Goal: Task Accomplishment & Management: Manage account settings

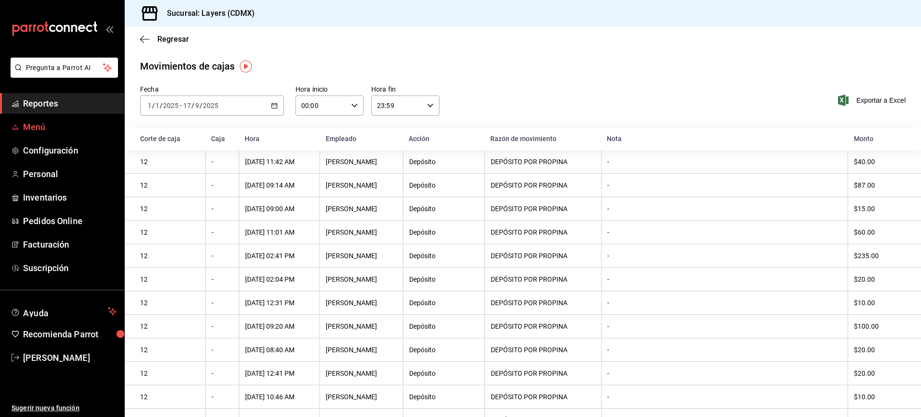
click at [57, 131] on span "Menú" at bounding box center [70, 126] width 94 height 13
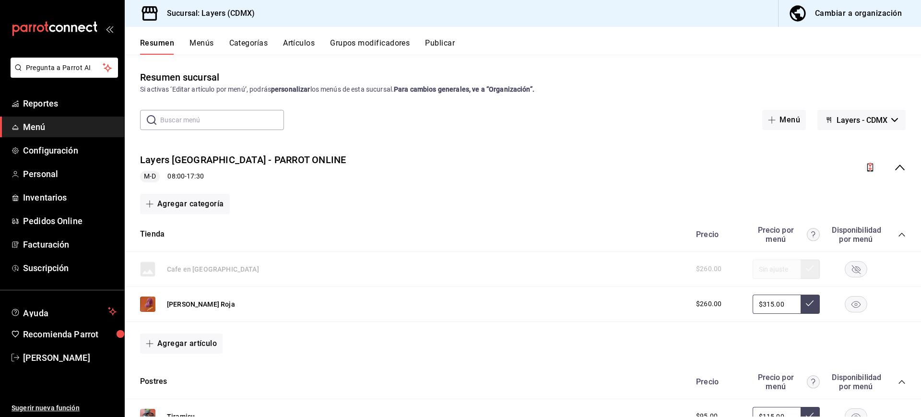
click at [896, 169] on icon "collapse-menu-row" at bounding box center [901, 168] width 10 height 6
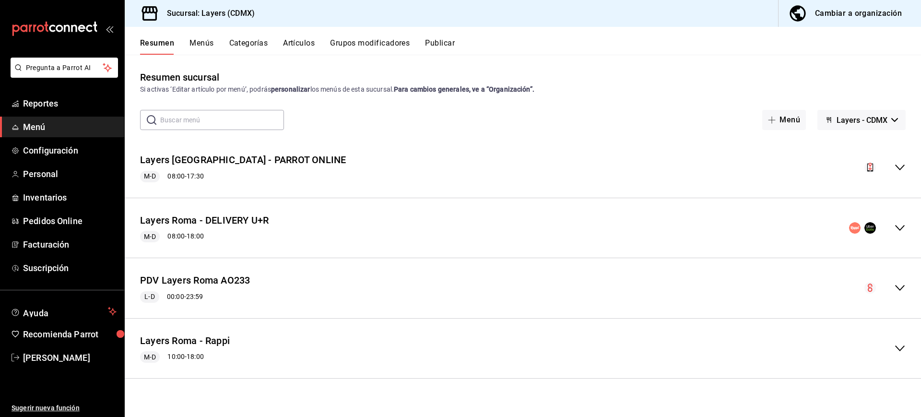
click at [898, 166] on icon "collapse-menu-row" at bounding box center [901, 168] width 12 height 12
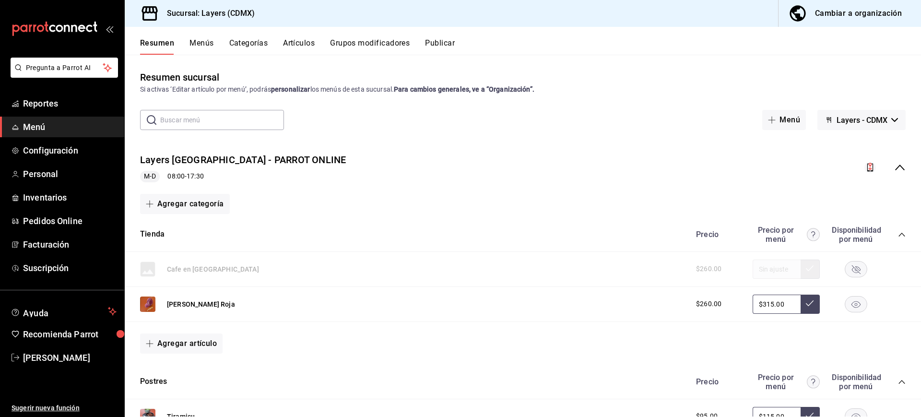
click at [895, 170] on icon "collapse-menu-row" at bounding box center [901, 168] width 12 height 12
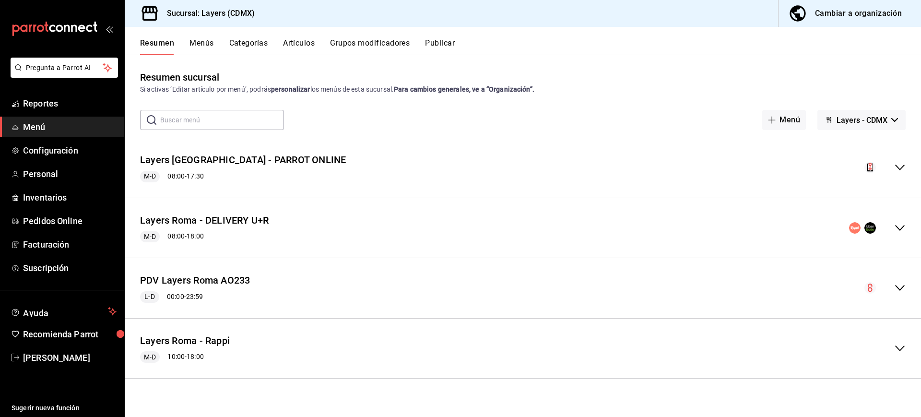
click at [901, 165] on icon "collapse-menu-row" at bounding box center [901, 168] width 12 height 12
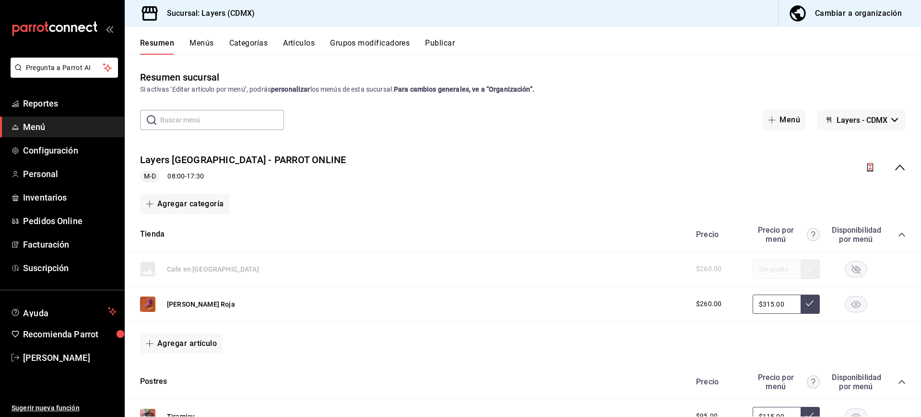
click at [868, 166] on icon "collapse-menu-row" at bounding box center [871, 168] width 6 height 8
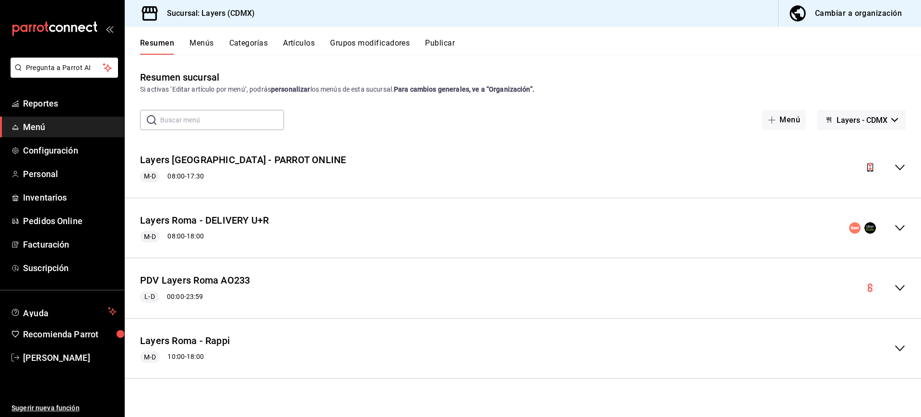
click at [868, 170] on icon "collapse-menu-row" at bounding box center [871, 168] width 12 height 12
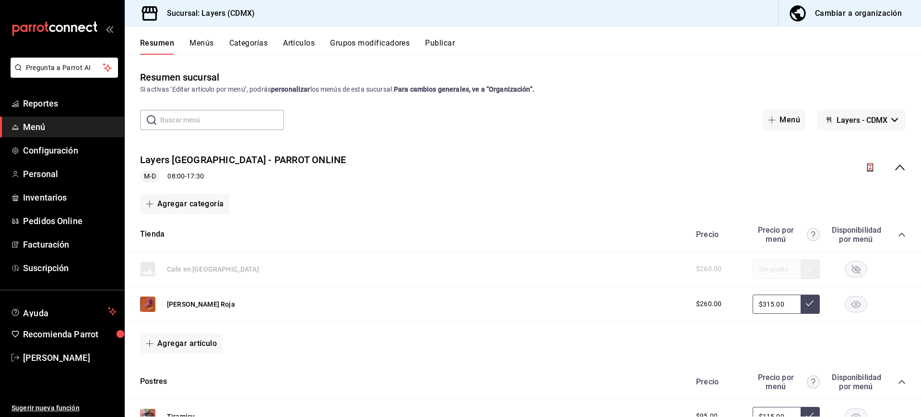
click at [437, 48] on button "Publicar" at bounding box center [440, 46] width 30 height 16
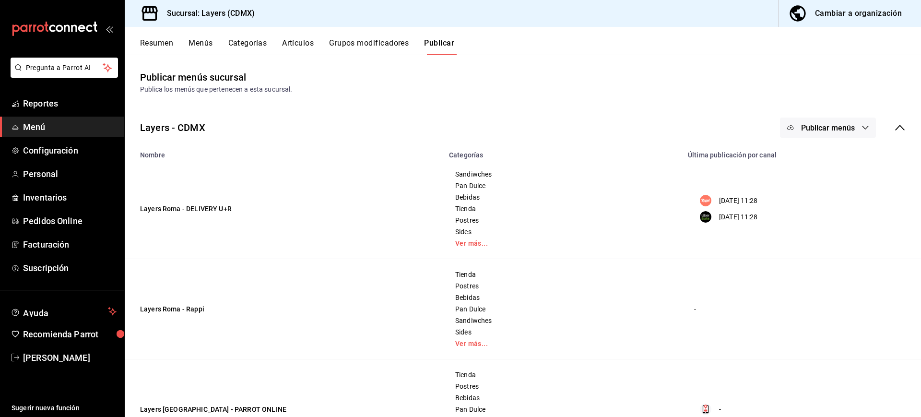
scroll to position [159, 0]
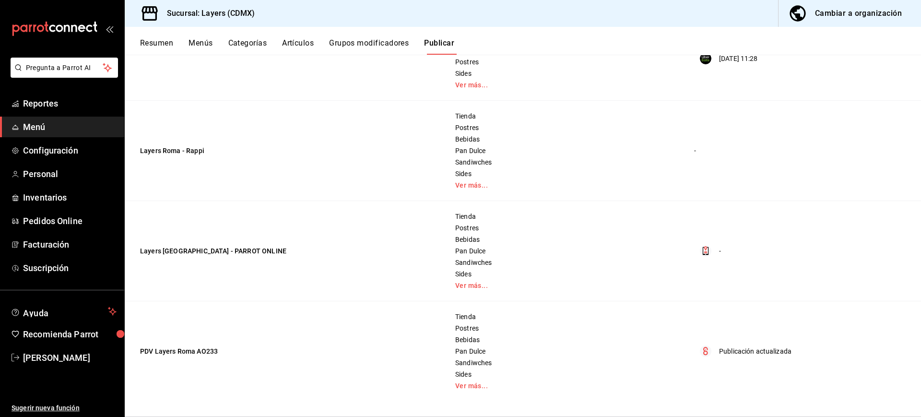
click at [215, 251] on td "Layers [GEOGRAPHIC_DATA] - PARROT ONLINE" at bounding box center [284, 251] width 319 height 100
click at [700, 251] on icon "menu maker table for brand" at bounding box center [706, 251] width 12 height 12
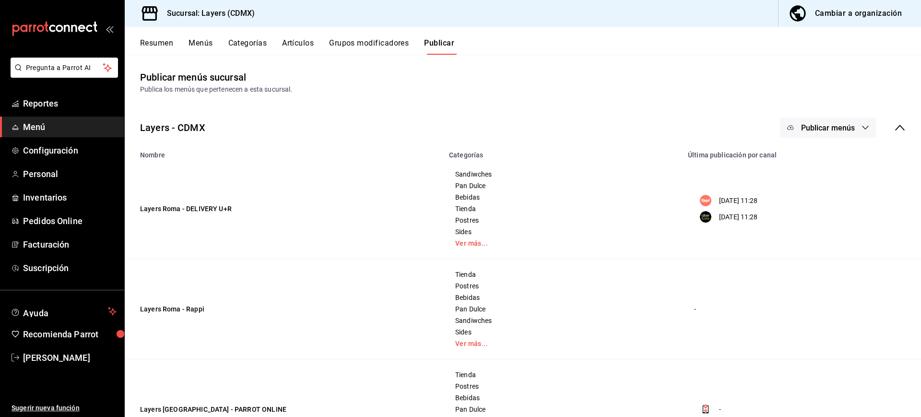
click at [862, 129] on button "Publicar menús" at bounding box center [828, 128] width 96 height 20
click at [852, 213] on span "Pedidos Online" at bounding box center [833, 213] width 46 height 10
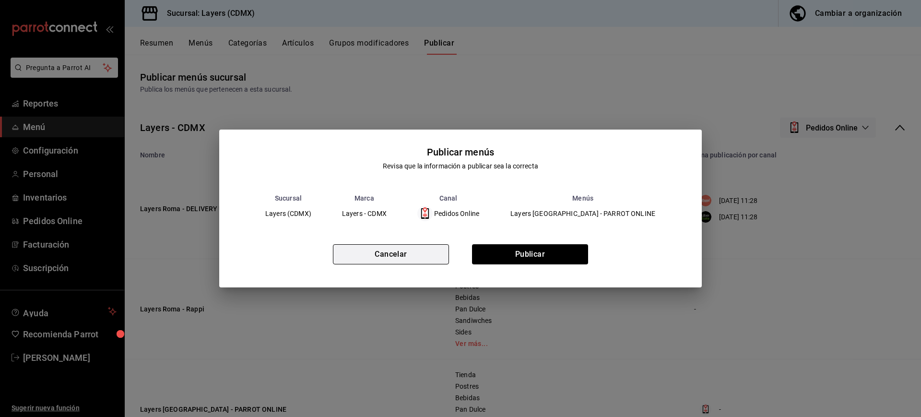
click at [418, 252] on button "Cancelar" at bounding box center [391, 254] width 116 height 20
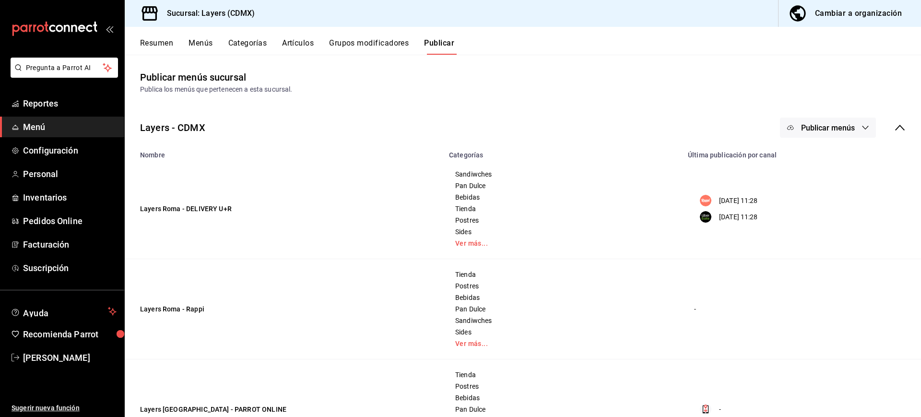
click at [895, 131] on icon at bounding box center [901, 128] width 12 height 12
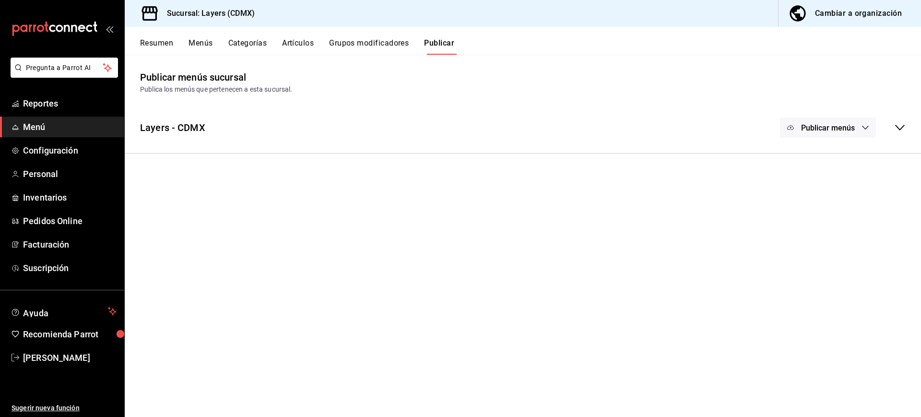
click at [895, 131] on icon at bounding box center [901, 128] width 12 height 12
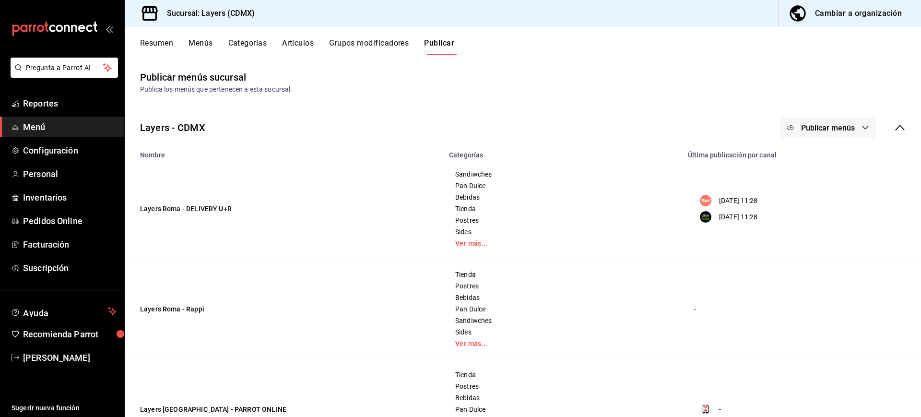
click at [386, 52] on button "Grupos modificadores" at bounding box center [369, 46] width 80 height 16
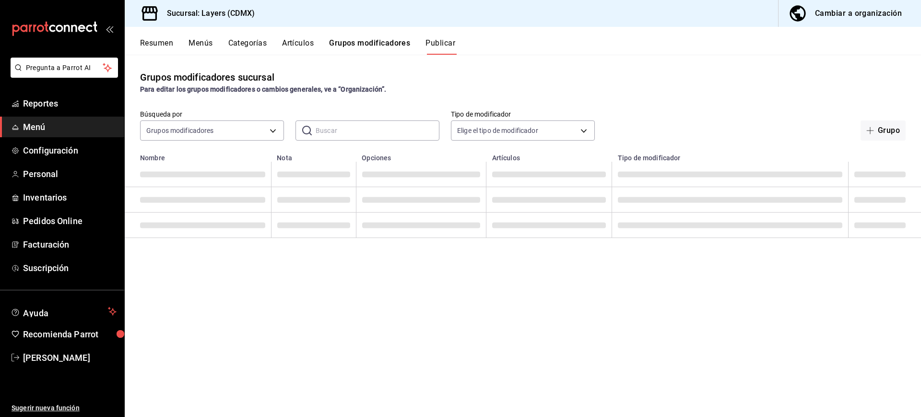
click at [283, 43] on div "Resumen Menús Categorías Artículos Grupos modificadores Publicar" at bounding box center [530, 46] width 781 height 16
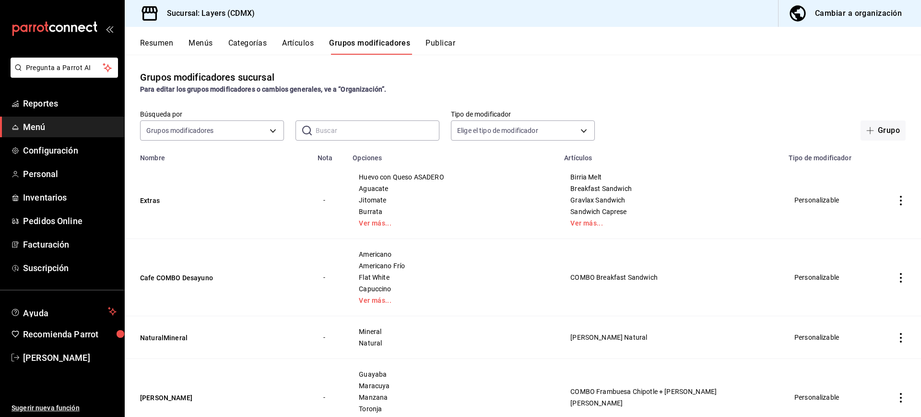
click at [237, 45] on button "Categorías" at bounding box center [247, 46] width 39 height 16
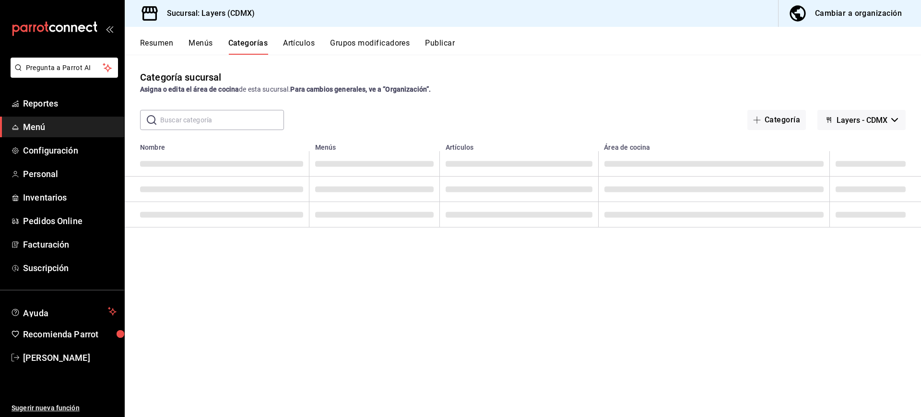
click at [195, 38] on button "Menús" at bounding box center [201, 46] width 24 height 16
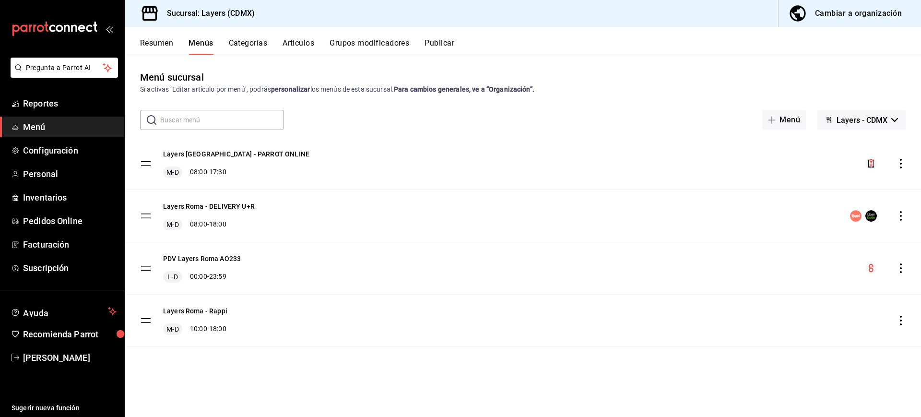
click at [902, 268] on icon "actions" at bounding box center [902, 268] width 10 height 10
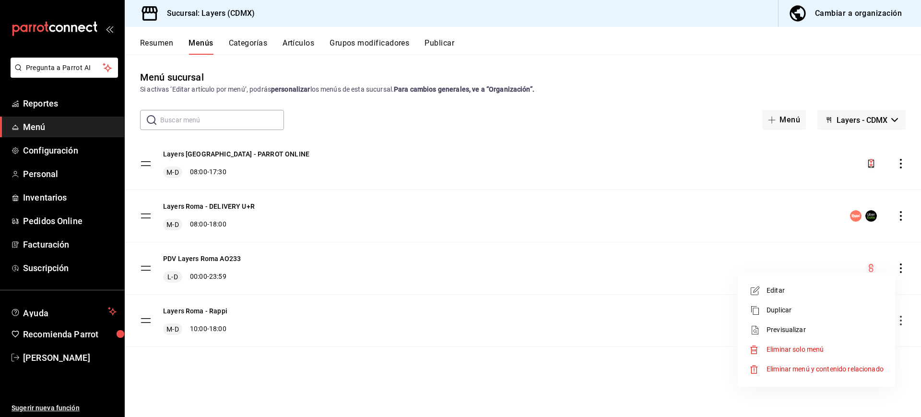
click at [842, 292] on span "Editar" at bounding box center [825, 291] width 117 height 10
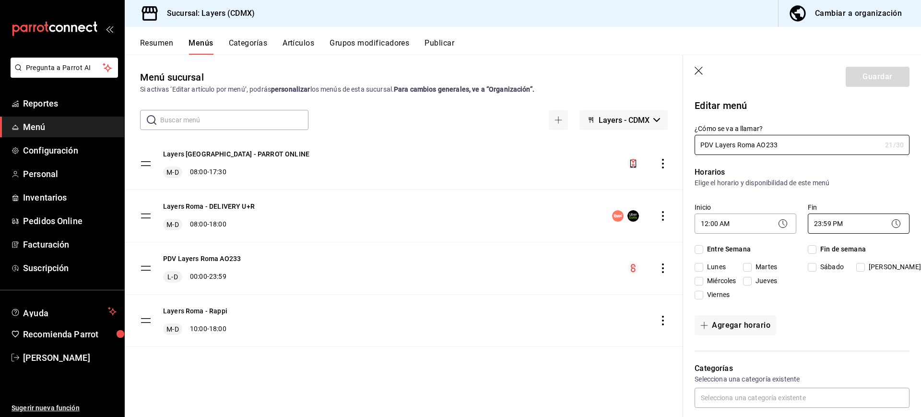
checkbox input "true"
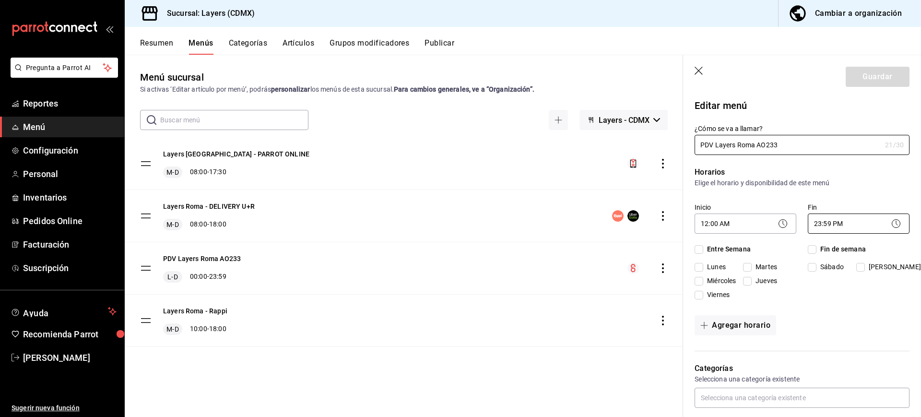
checkbox input "true"
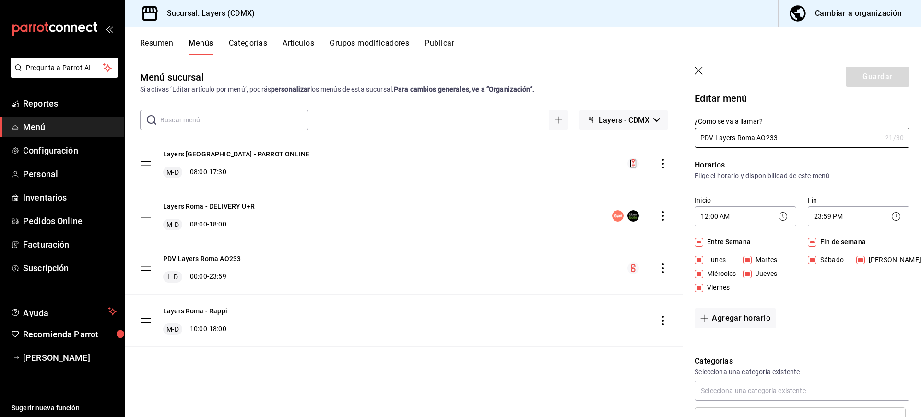
click at [615, 189] on div "Layers [GEOGRAPHIC_DATA] - PARROT ONLINE M-D 08:00 - 17:30" at bounding box center [404, 164] width 559 height 52
click at [665, 160] on icon "actions" at bounding box center [663, 164] width 10 height 10
click at [610, 183] on span "Editar" at bounding box center [587, 186] width 117 height 10
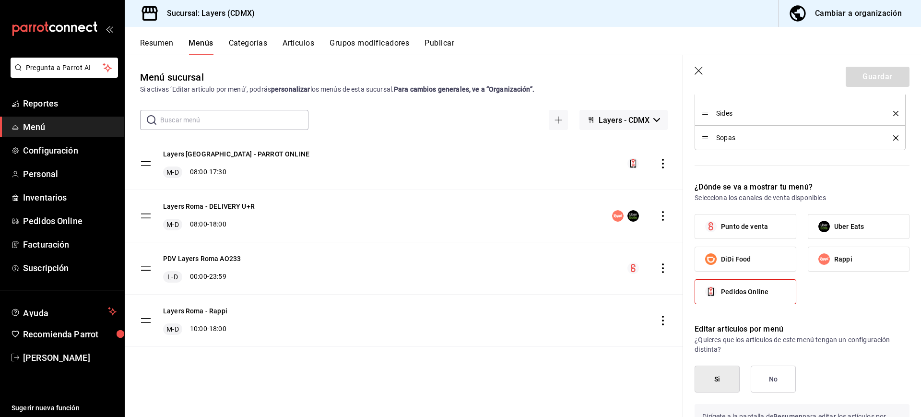
scroll to position [437, 0]
click at [751, 295] on span "Pedidos Online" at bounding box center [745, 291] width 48 height 10
click at [721, 295] on input "Pedidos Online" at bounding box center [711, 291] width 20 height 20
checkbox input "false"
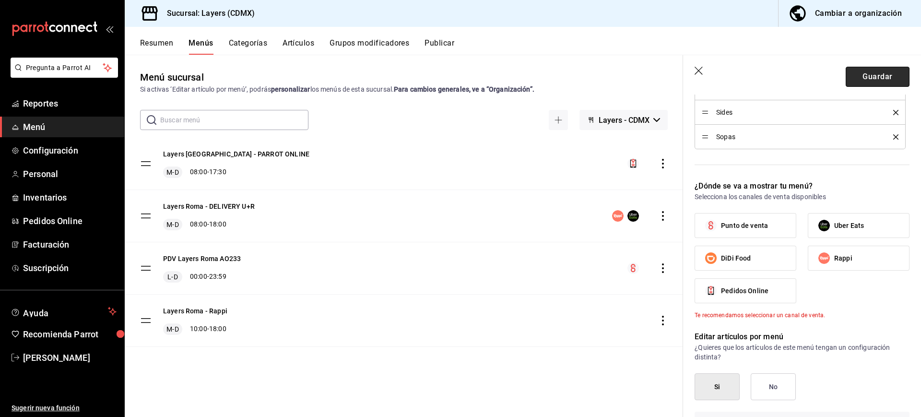
click at [862, 86] on button "Guardar" at bounding box center [878, 77] width 64 height 20
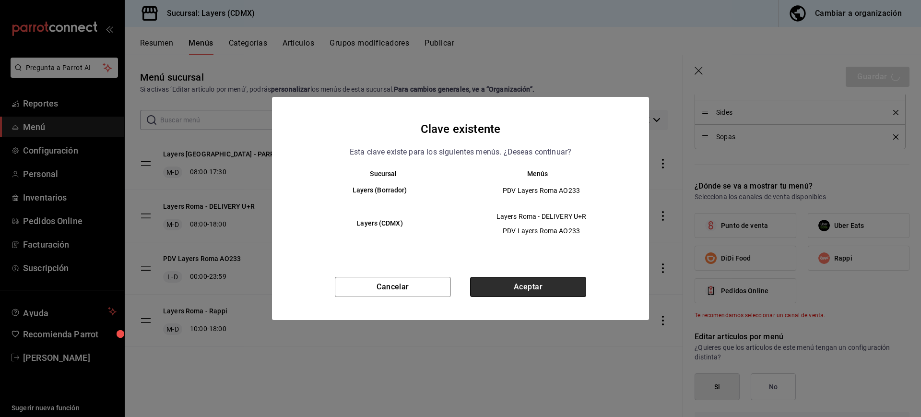
click at [526, 296] on button "Aceptar" at bounding box center [528, 287] width 116 height 20
type input "1758127916545"
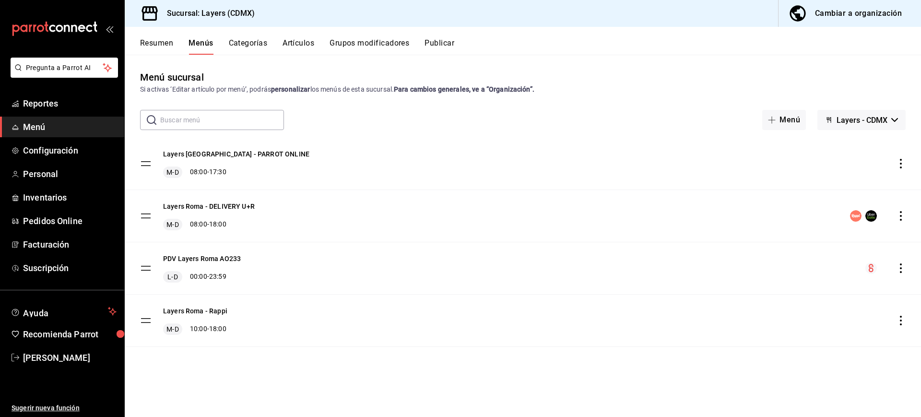
click at [899, 269] on icon "actions" at bounding box center [902, 268] width 10 height 10
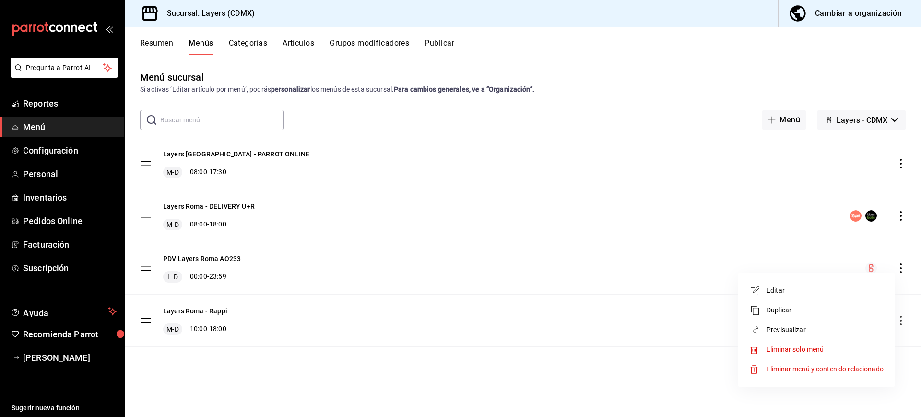
click at [853, 287] on span "Editar" at bounding box center [825, 291] width 117 height 10
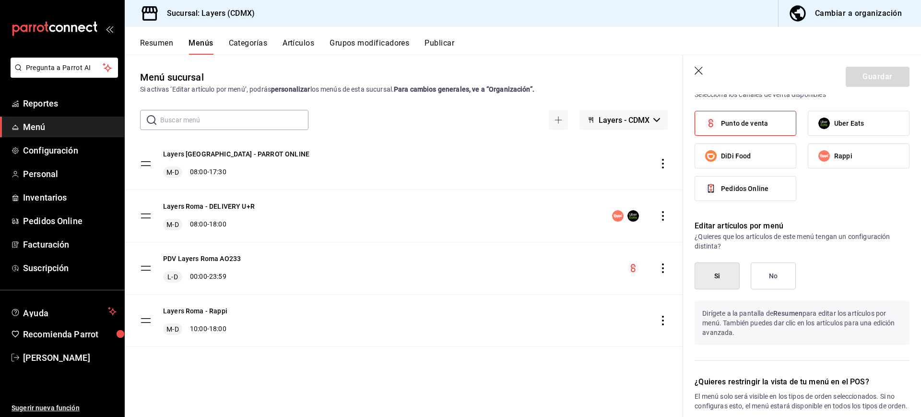
scroll to position [538, 0]
click at [773, 190] on label "Pedidos Online" at bounding box center [745, 190] width 101 height 24
click at [721, 190] on input "Pedidos Online" at bounding box center [711, 189] width 20 height 20
checkbox input "true"
click at [869, 73] on button "Guardar" at bounding box center [878, 77] width 64 height 20
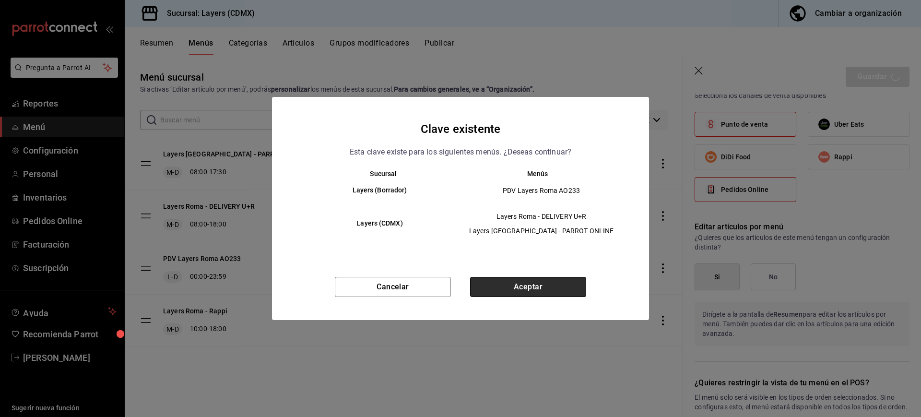
click at [502, 287] on button "Aceptar" at bounding box center [528, 287] width 116 height 20
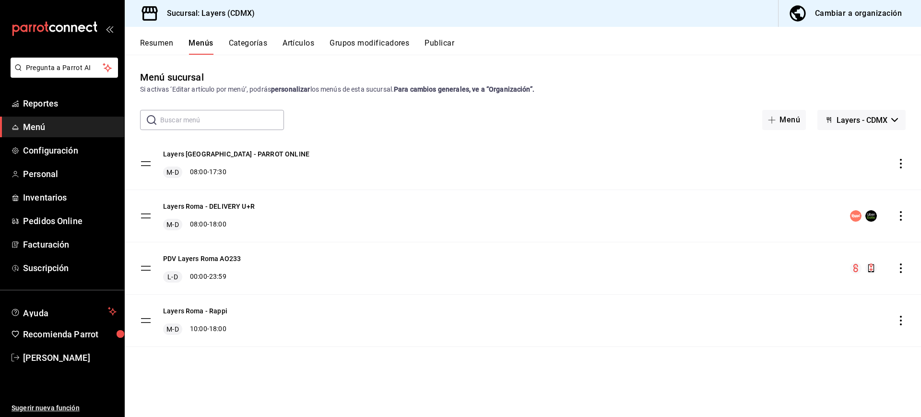
click at [435, 38] on button "Publicar" at bounding box center [440, 46] width 30 height 16
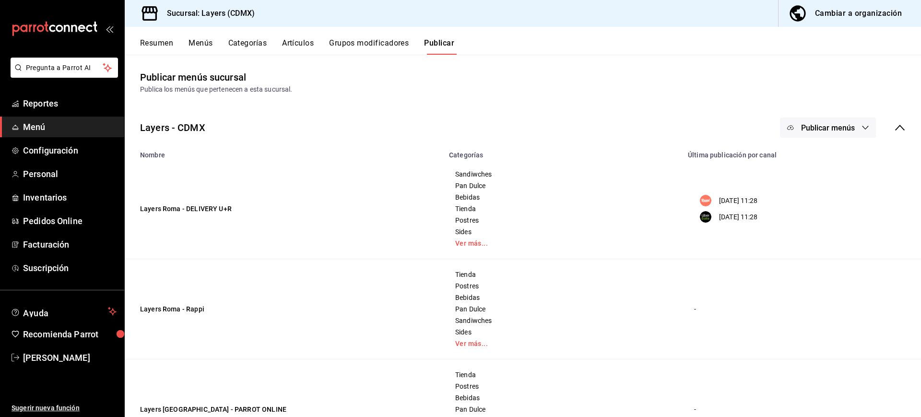
click at [853, 121] on button "Publicar menús" at bounding box center [828, 128] width 96 height 20
click at [832, 239] on span "Pedidos Online" at bounding box center [833, 240] width 46 height 10
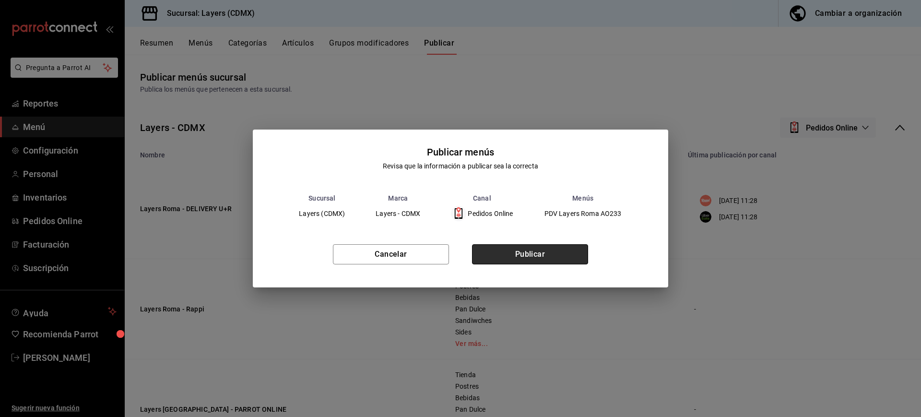
click at [522, 252] on button "Publicar" at bounding box center [530, 254] width 116 height 20
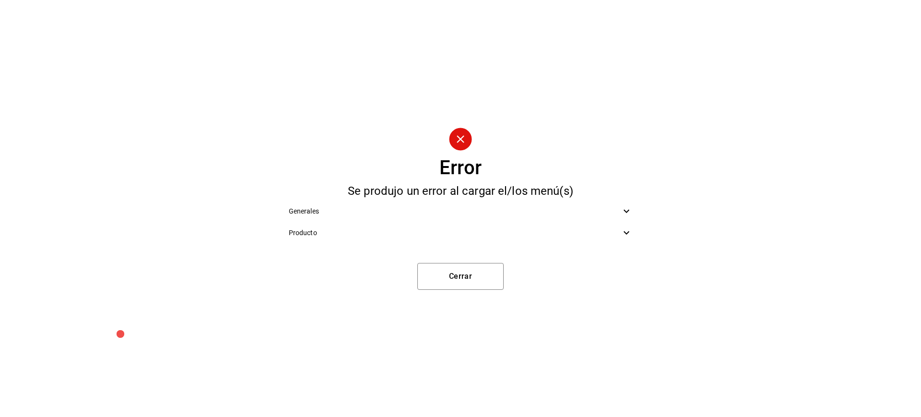
click at [624, 210] on icon at bounding box center [627, 211] width 12 height 12
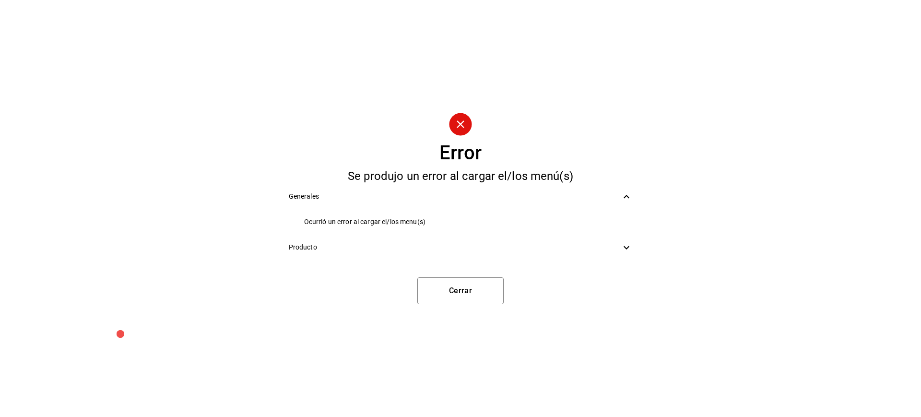
click at [624, 245] on icon at bounding box center [627, 248] width 12 height 12
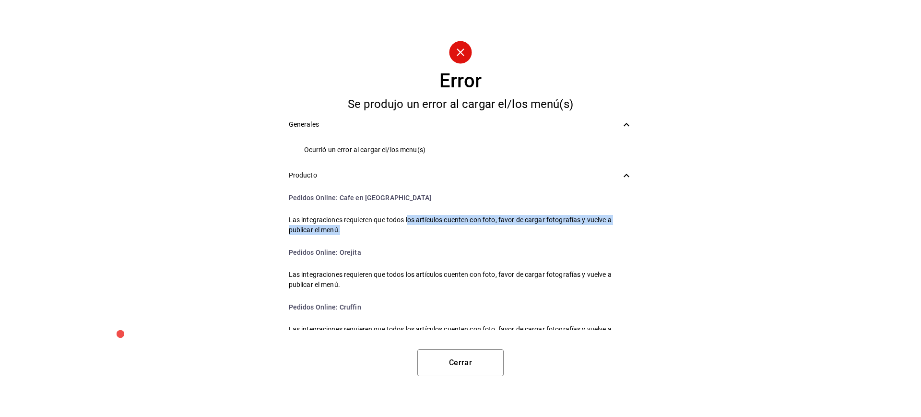
drag, startPoint x: 409, startPoint y: 223, endPoint x: 417, endPoint y: 233, distance: 13.1
click at [417, 233] on span "Las integraciones requieren que todos los artículos cuenten con foto, favor de …" at bounding box center [461, 225] width 344 height 20
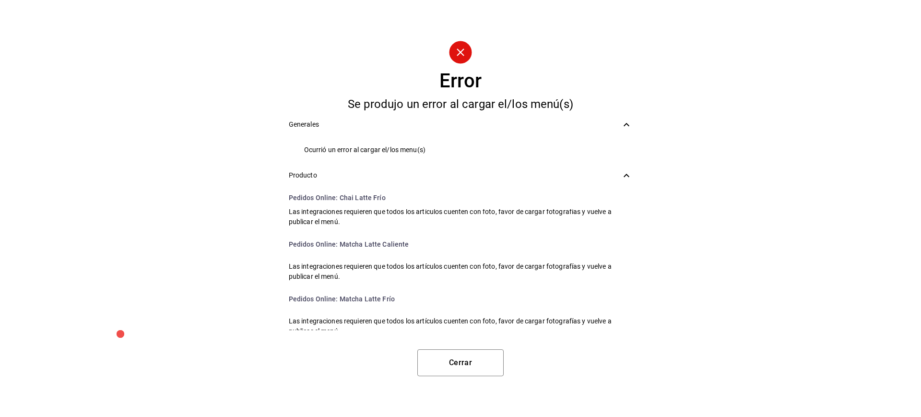
scroll to position [1064, 0]
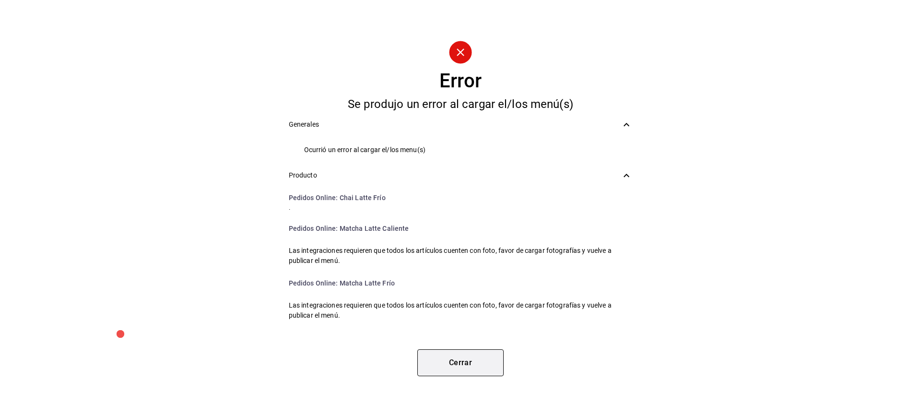
click at [448, 361] on button "Cerrar" at bounding box center [461, 362] width 86 height 27
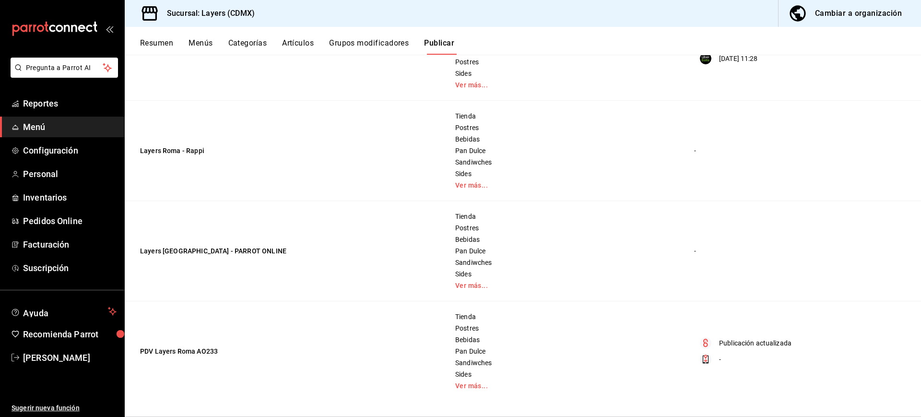
scroll to position [0, 0]
